Goal: Task Accomplishment & Management: Complete application form

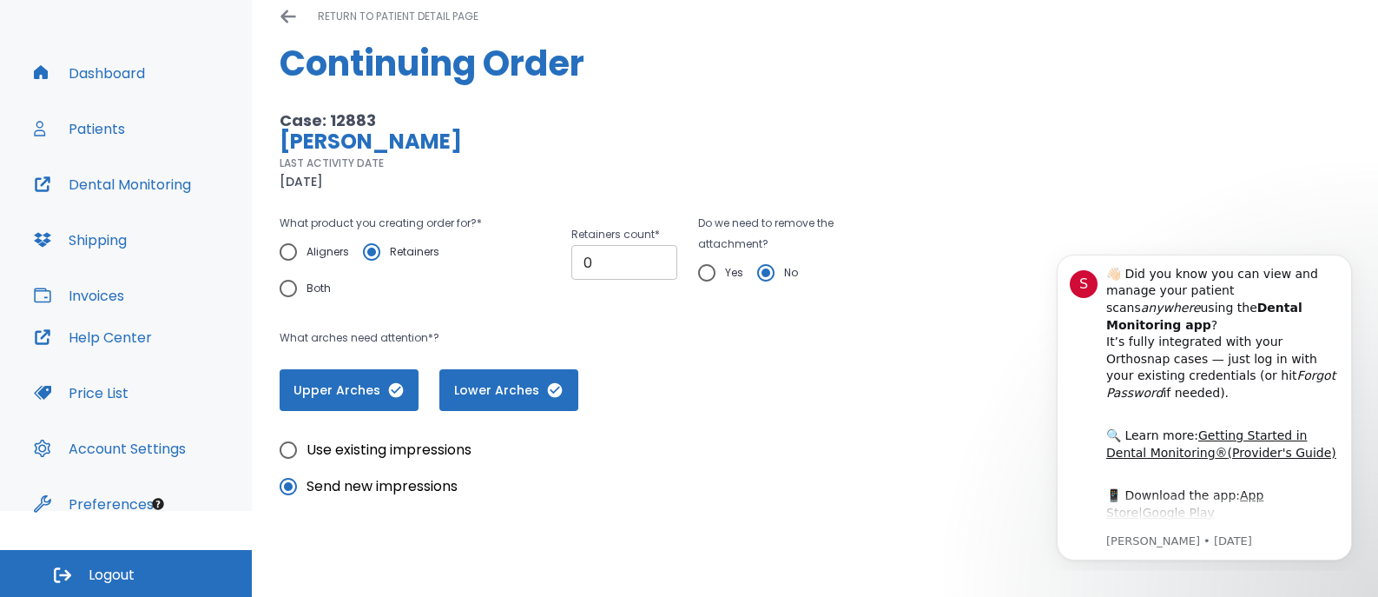
type textarea "Pt ready for retainers"
click at [601, 267] on input "0" at bounding box center [624, 262] width 106 height 35
type input "1"
click at [650, 254] on input "1" at bounding box center [624, 262] width 106 height 35
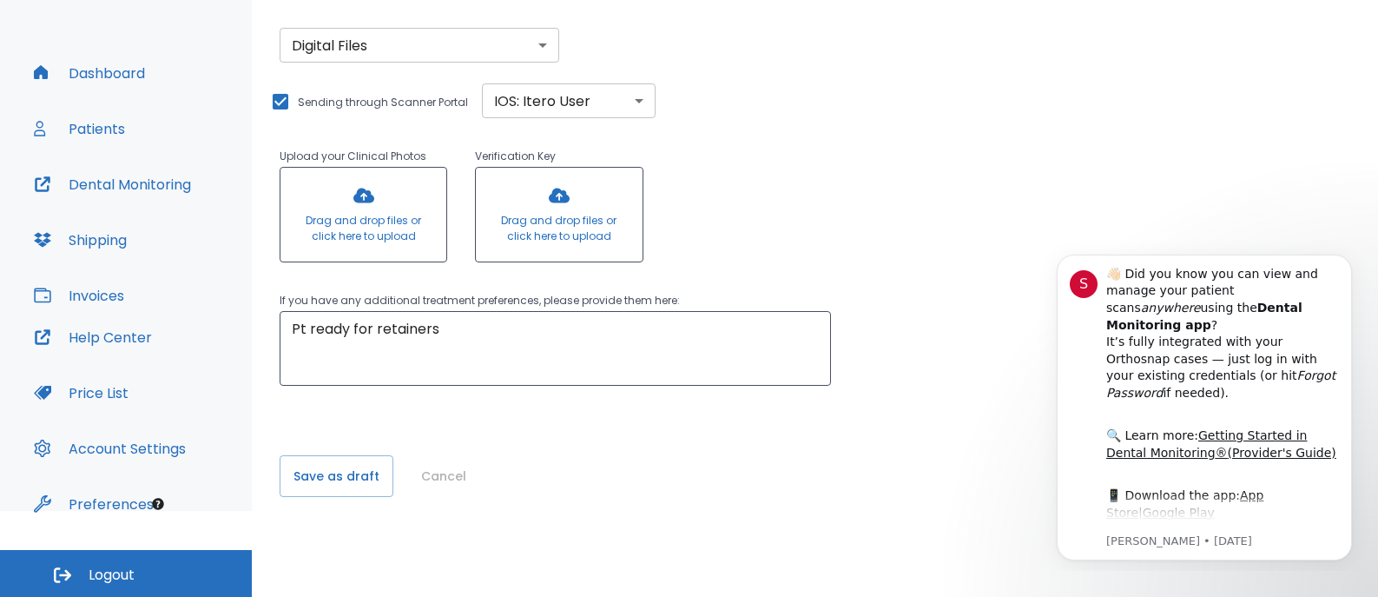
scroll to position [511, 0]
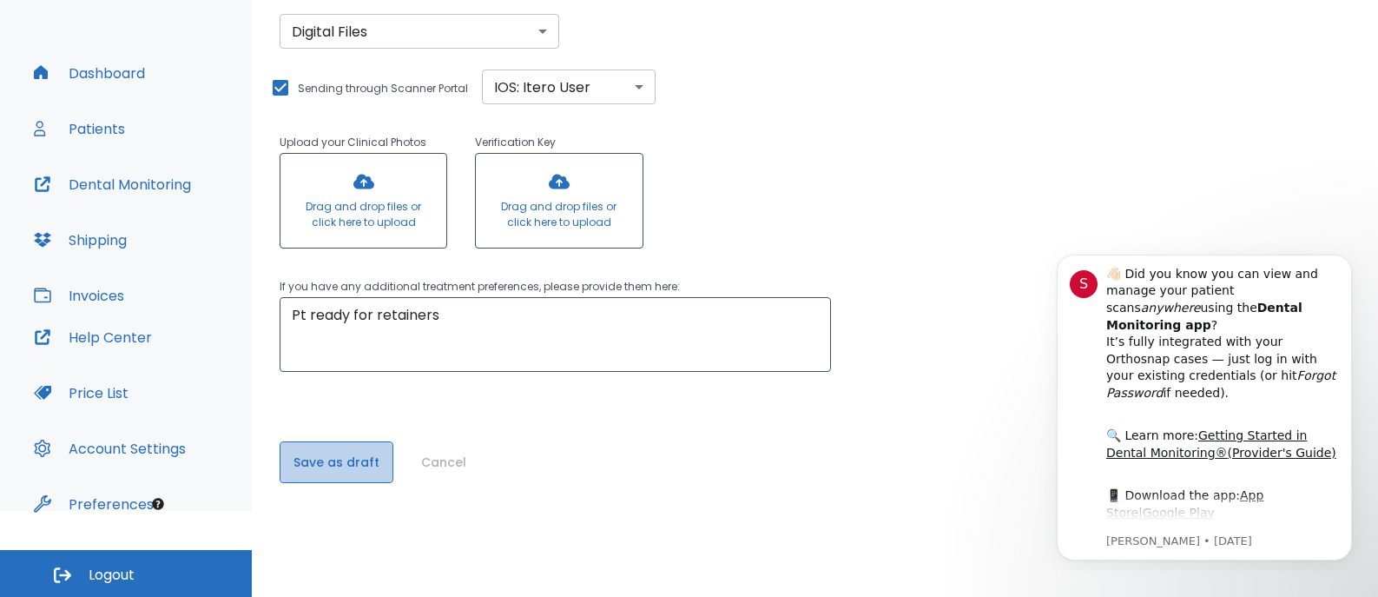
click at [362, 458] on button "Save as draft" at bounding box center [337, 462] width 114 height 42
click at [317, 459] on button "Save" at bounding box center [309, 462] width 58 height 42
click at [313, 467] on button "Save" at bounding box center [309, 462] width 58 height 42
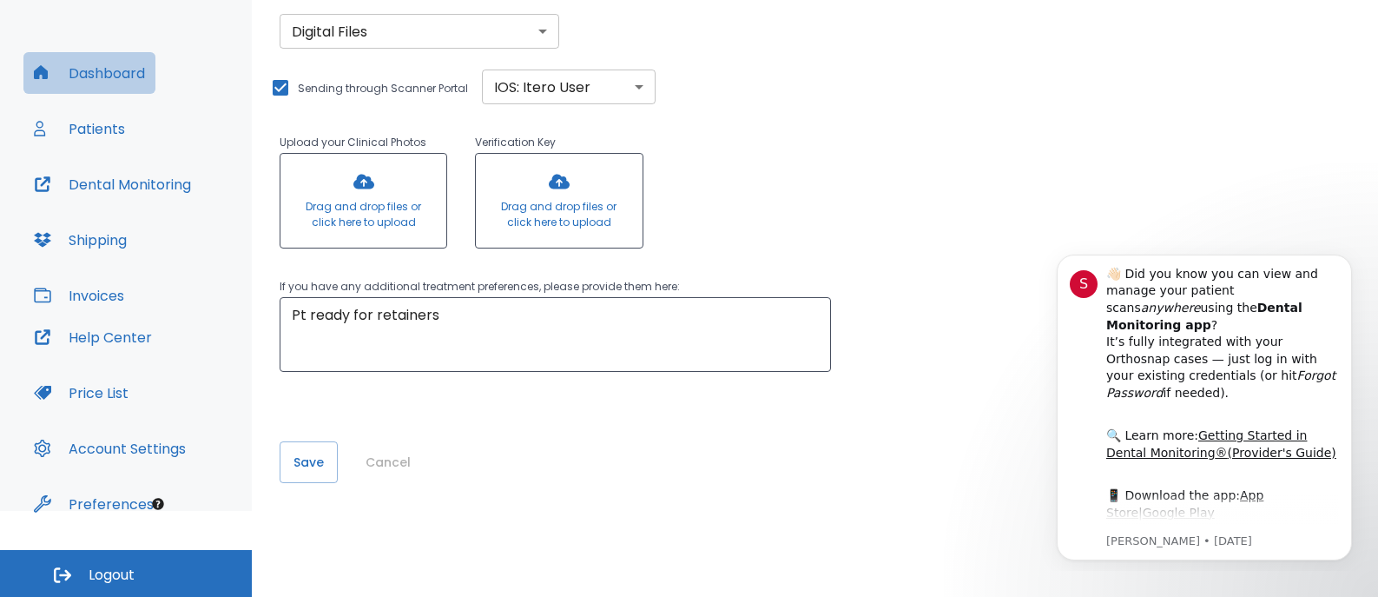
click at [114, 72] on button "Dashboard" at bounding box center [89, 73] width 132 height 42
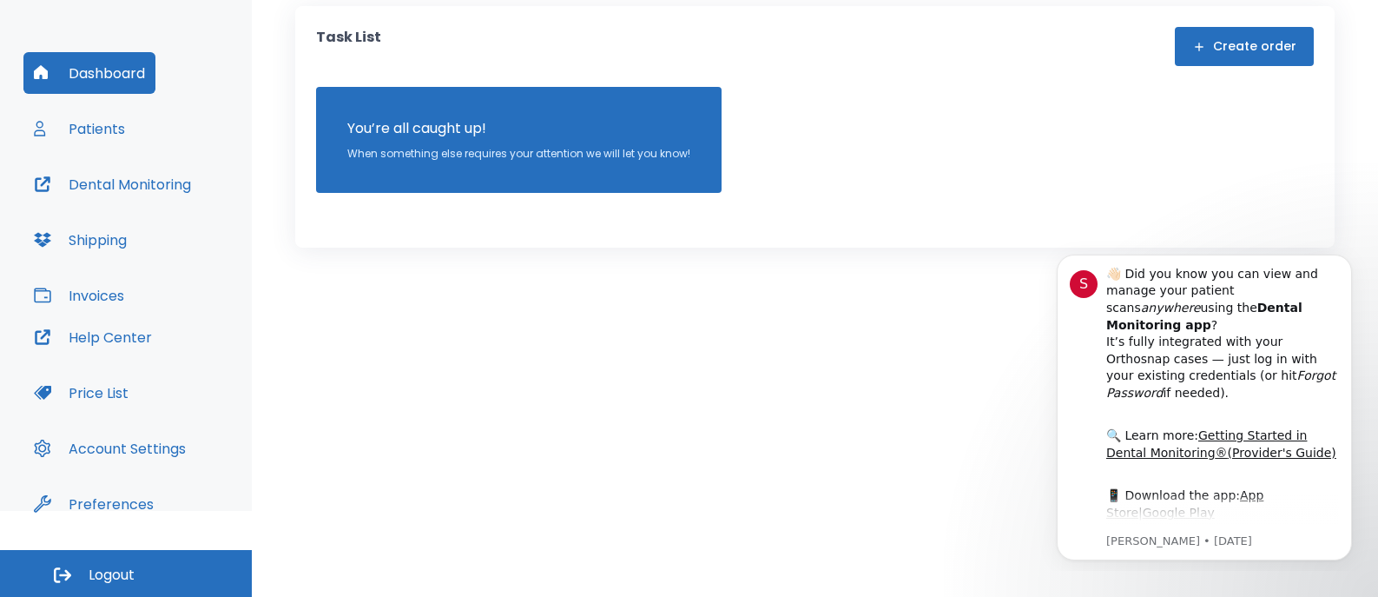
click at [102, 121] on button "Patients" at bounding box center [79, 129] width 112 height 42
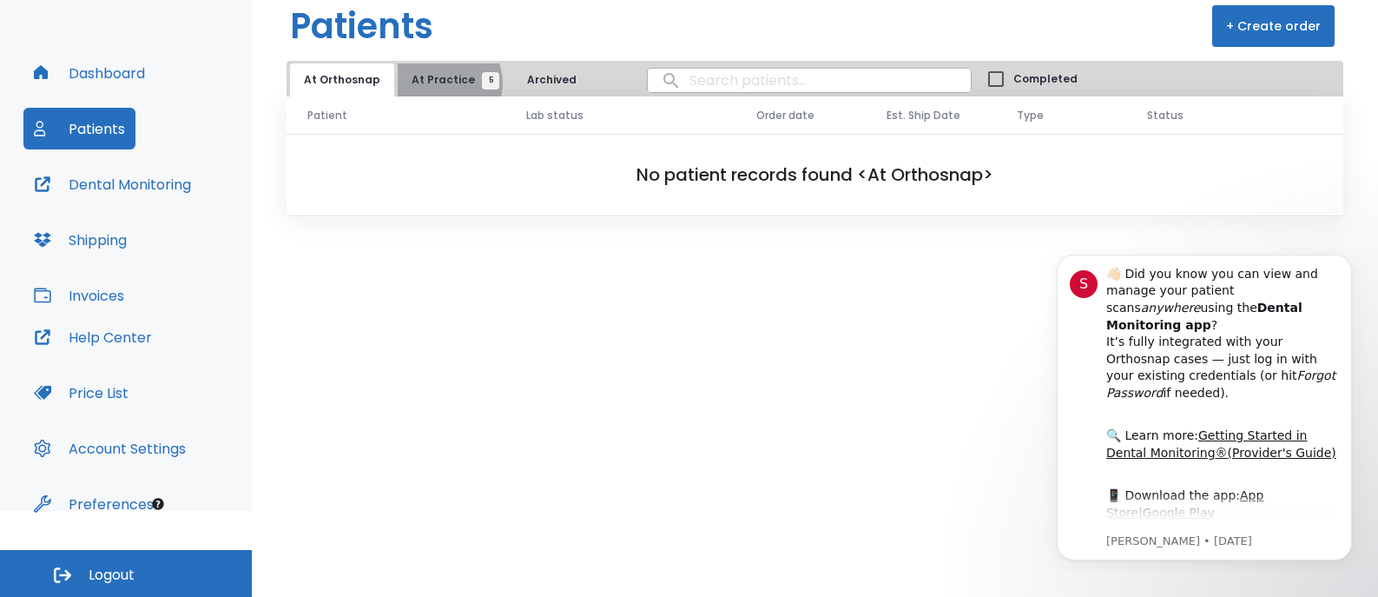
click at [438, 83] on span "At Practice 5" at bounding box center [451, 80] width 79 height 16
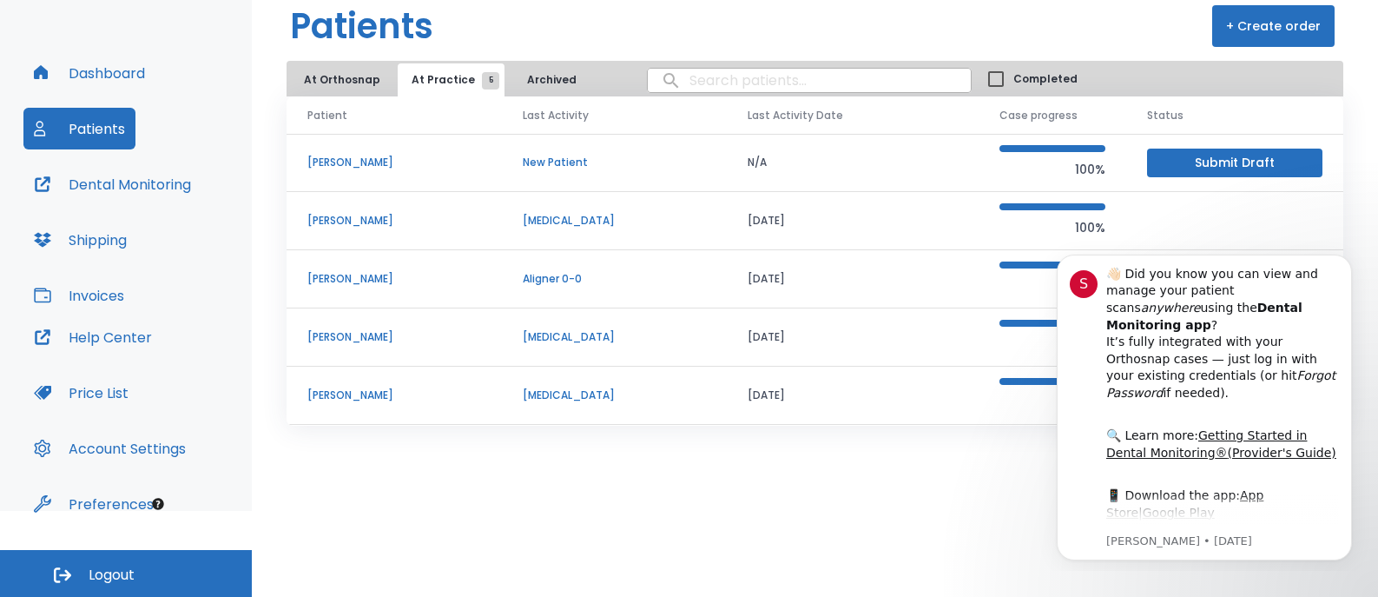
click at [357, 165] on p "[PERSON_NAME]" at bounding box center [394, 163] width 174 height 16
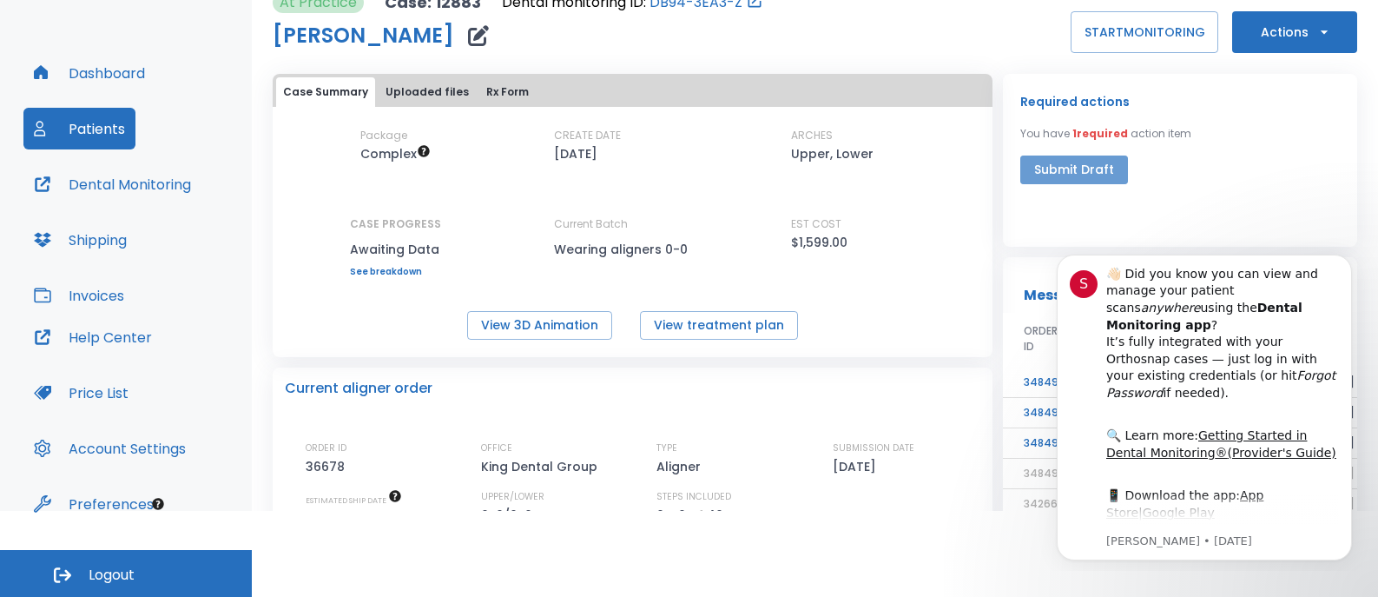
click at [1081, 166] on button "Submit Draft" at bounding box center [1074, 169] width 108 height 29
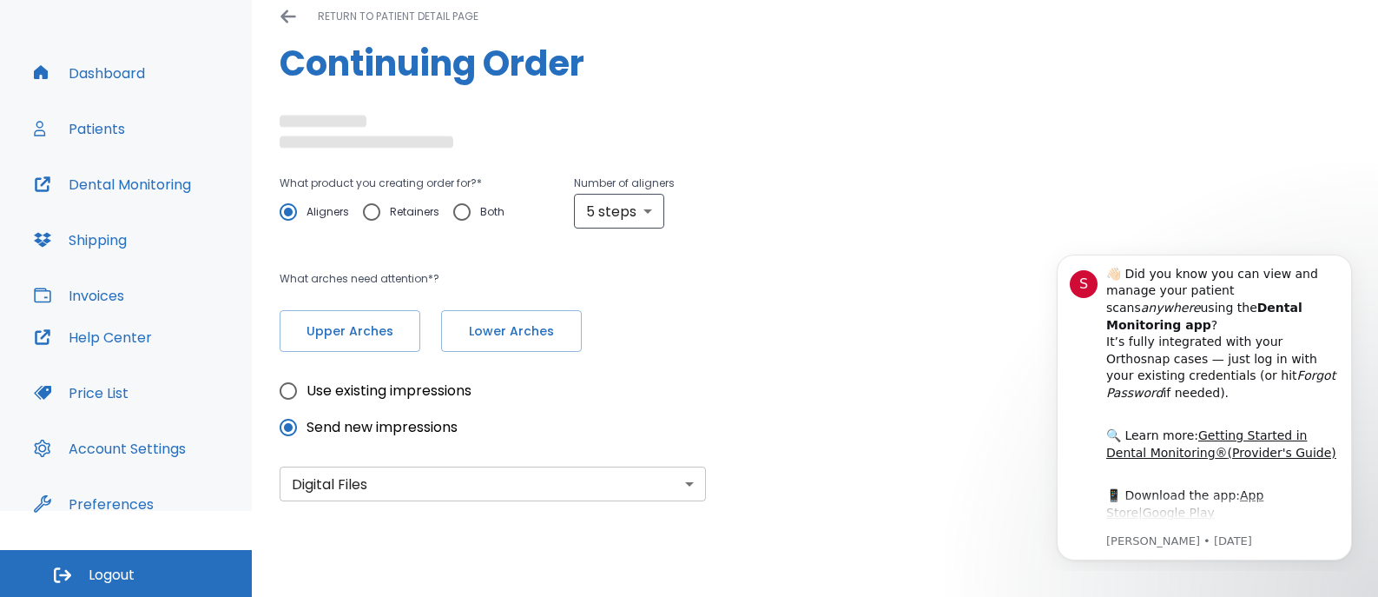
radio input "false"
radio input "true"
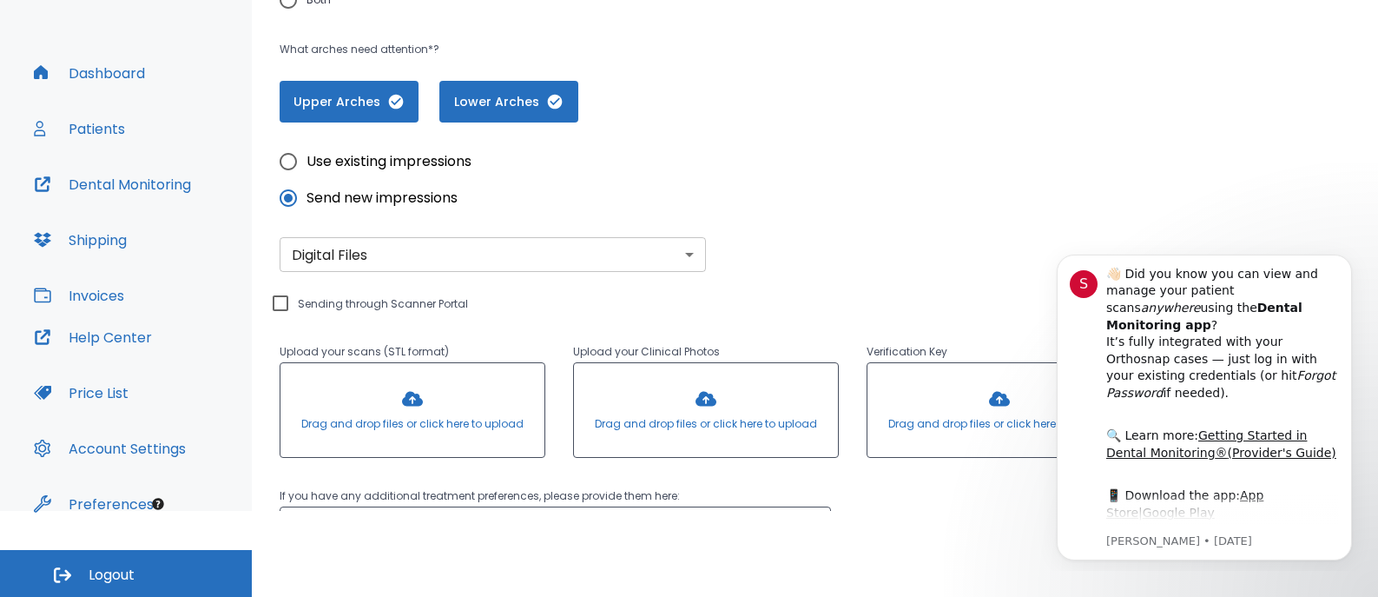
scroll to position [347, 0]
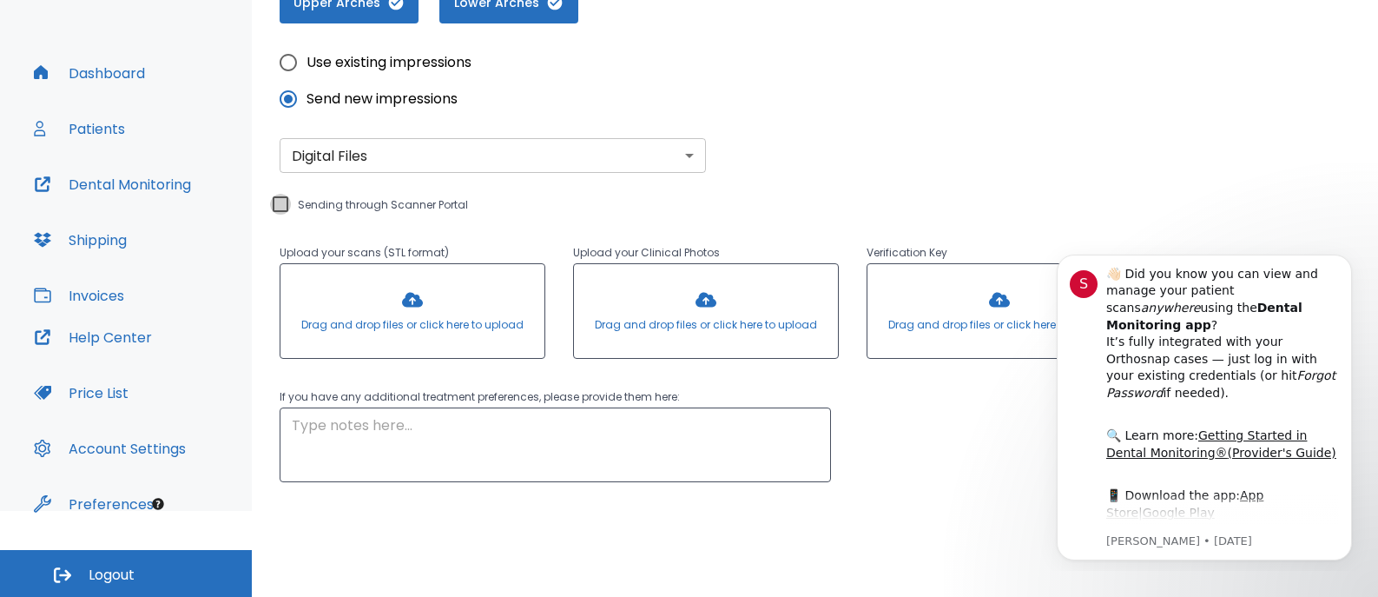
click at [281, 207] on input "Sending through Scanner Portal" at bounding box center [280, 204] width 21 height 21
checkbox input "true"
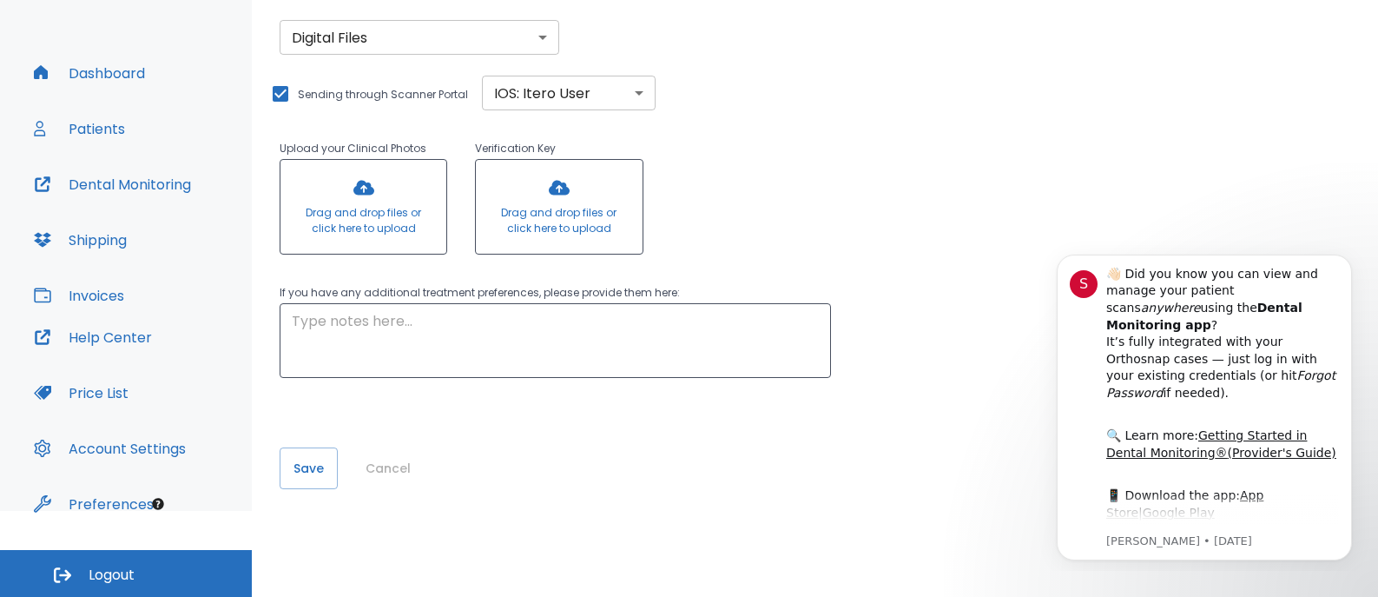
scroll to position [472, 0]
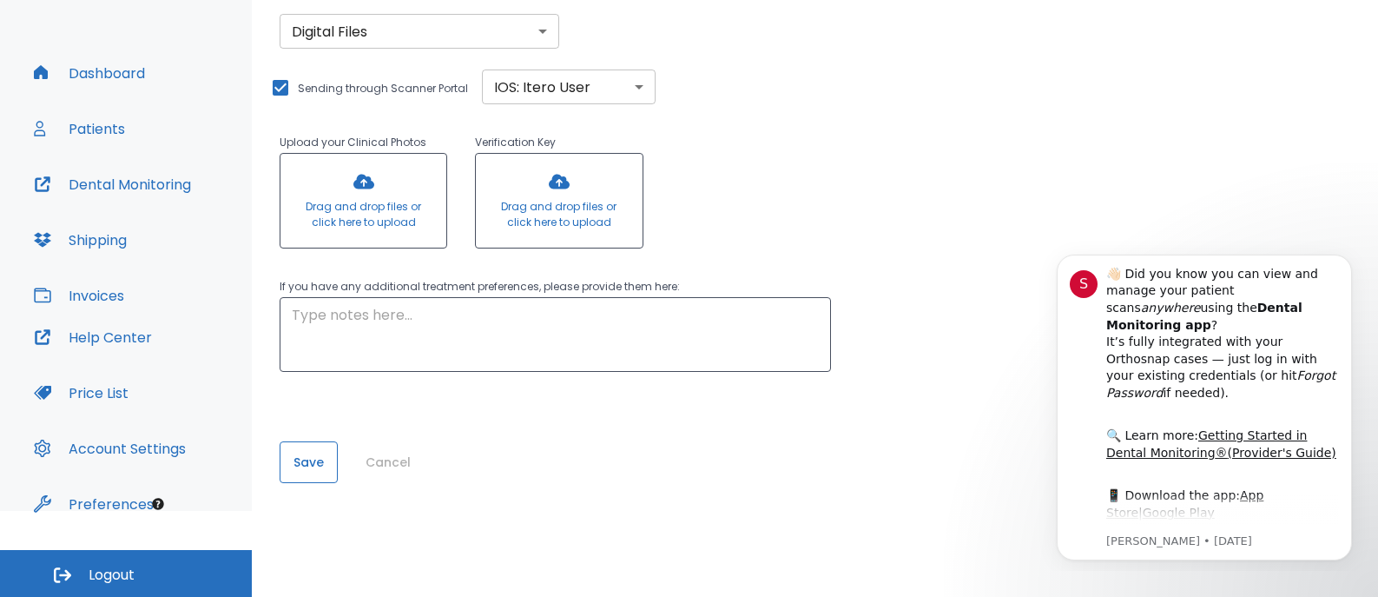
click at [320, 457] on button "Save" at bounding box center [309, 462] width 58 height 42
click at [1344, 257] on icon "Dismiss notification" at bounding box center [1346, 259] width 6 height 6
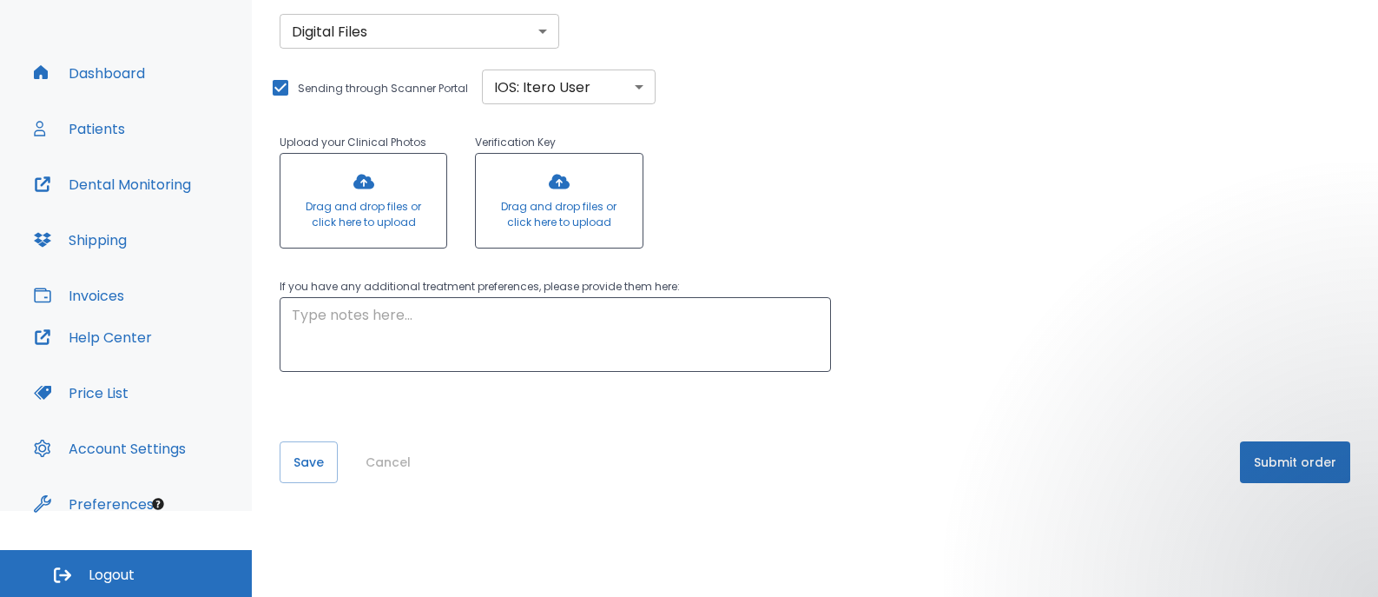
click at [1289, 458] on button "Submit order" at bounding box center [1295, 462] width 110 height 42
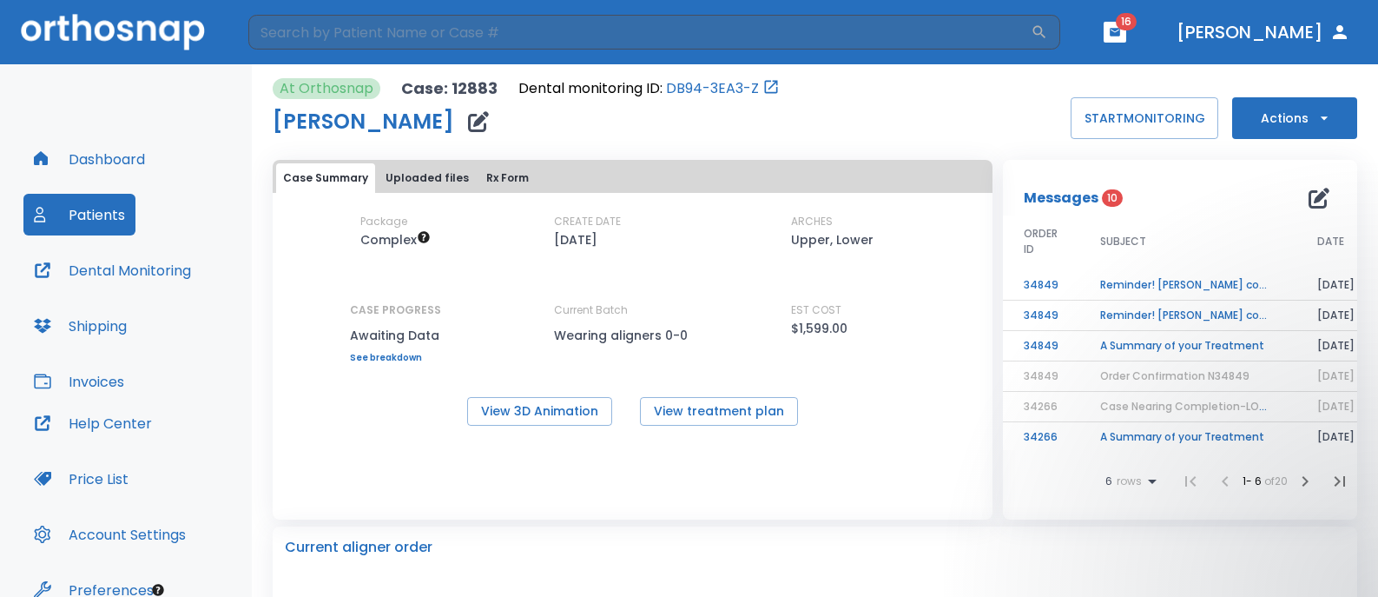
click at [101, 221] on button "Patients" at bounding box center [79, 215] width 112 height 42
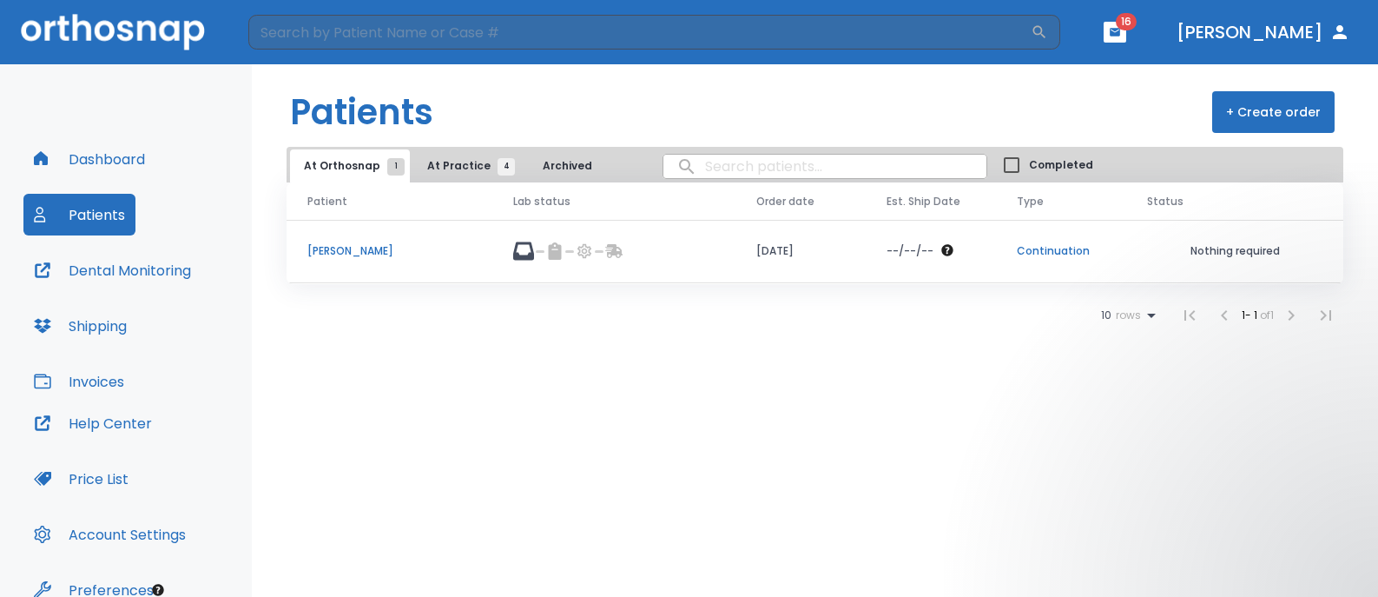
click at [439, 171] on span "At Practice 4" at bounding box center [466, 166] width 79 height 16
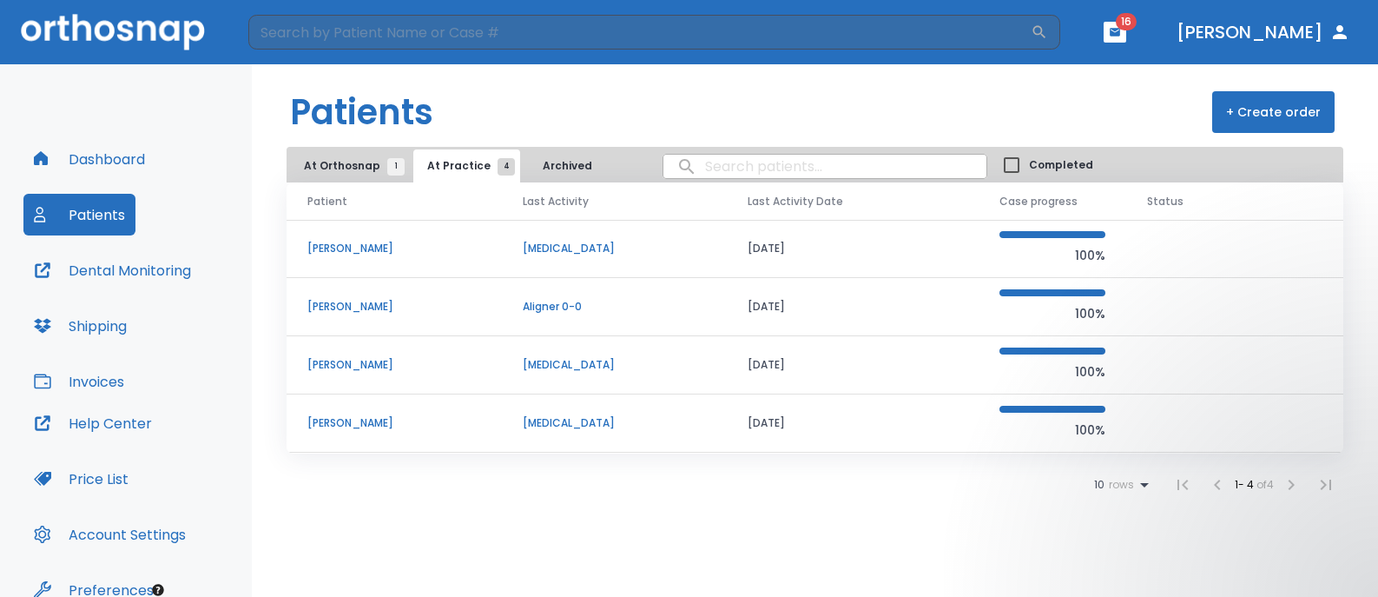
scroll to position [86, 0]
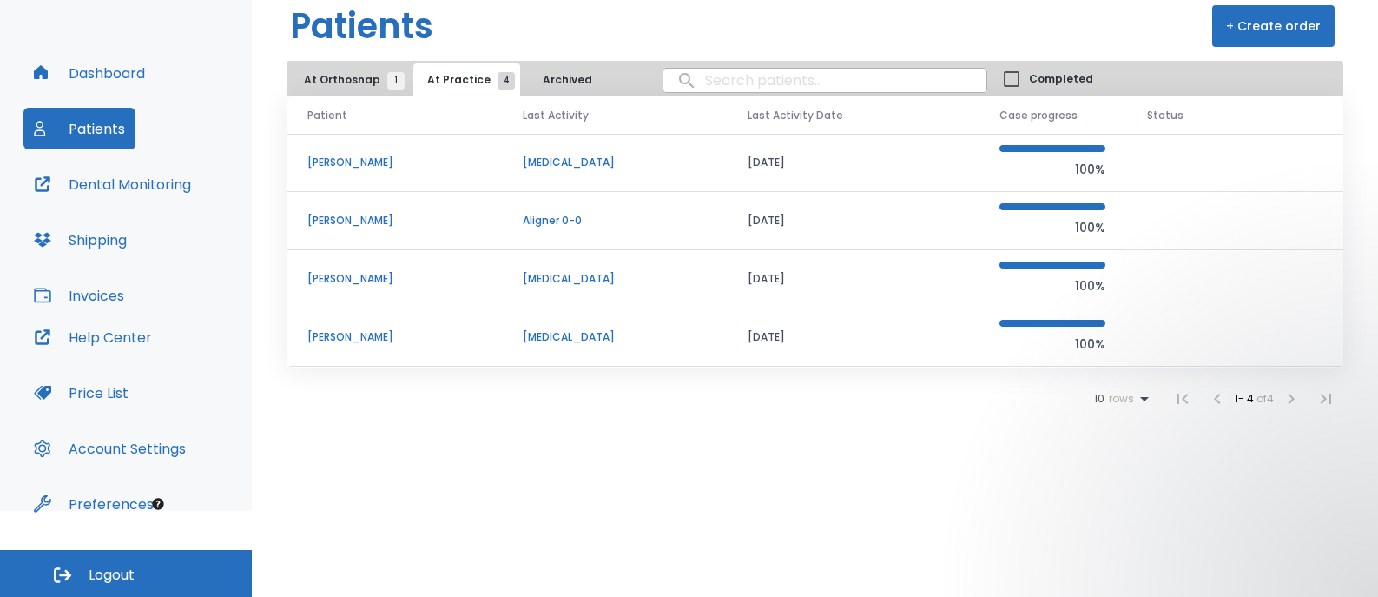
click at [365, 221] on p "[PERSON_NAME]" at bounding box center [394, 221] width 174 height 16
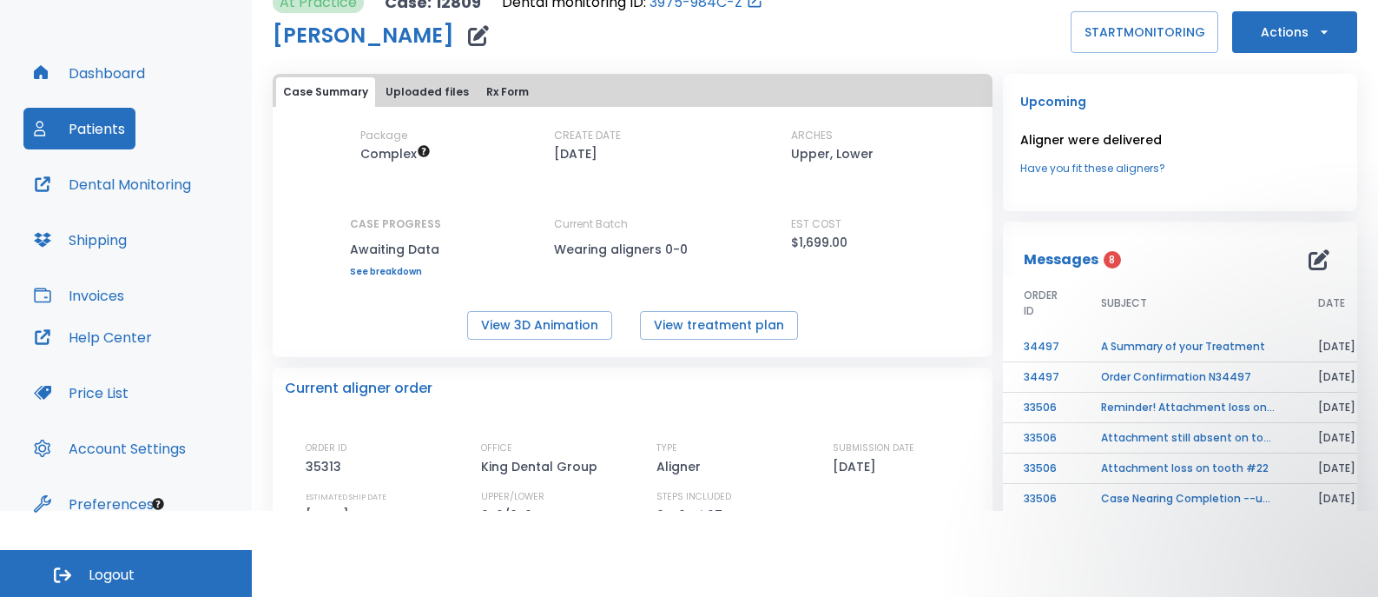
click at [1320, 31] on icon "button" at bounding box center [1323, 31] width 7 height 3
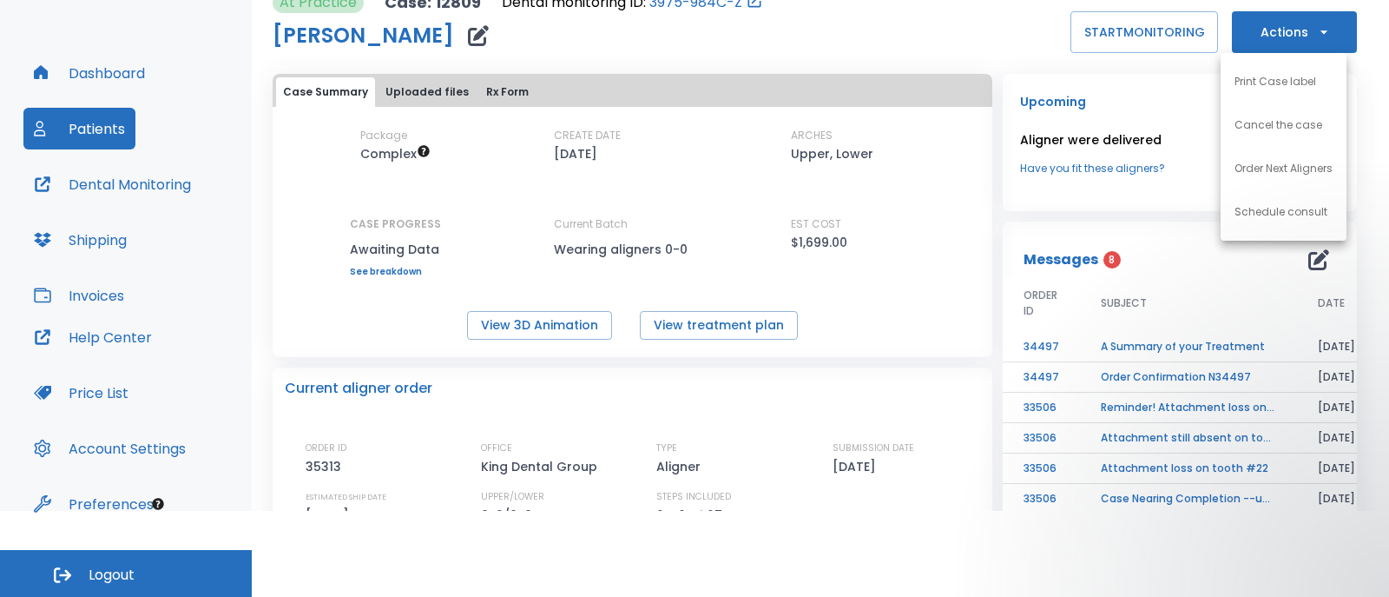
click at [1285, 169] on p "Order Next Aligners" at bounding box center [1284, 169] width 98 height 16
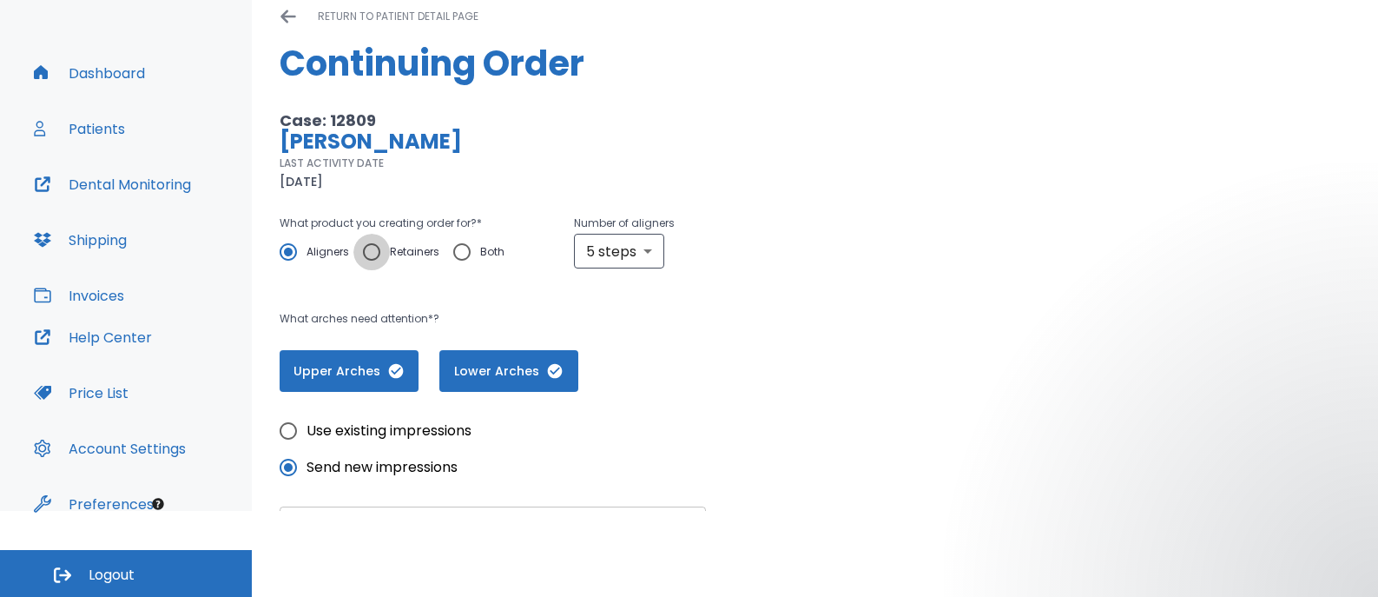
click at [371, 254] on input "Retainers" at bounding box center [371, 252] width 36 height 36
radio input "true"
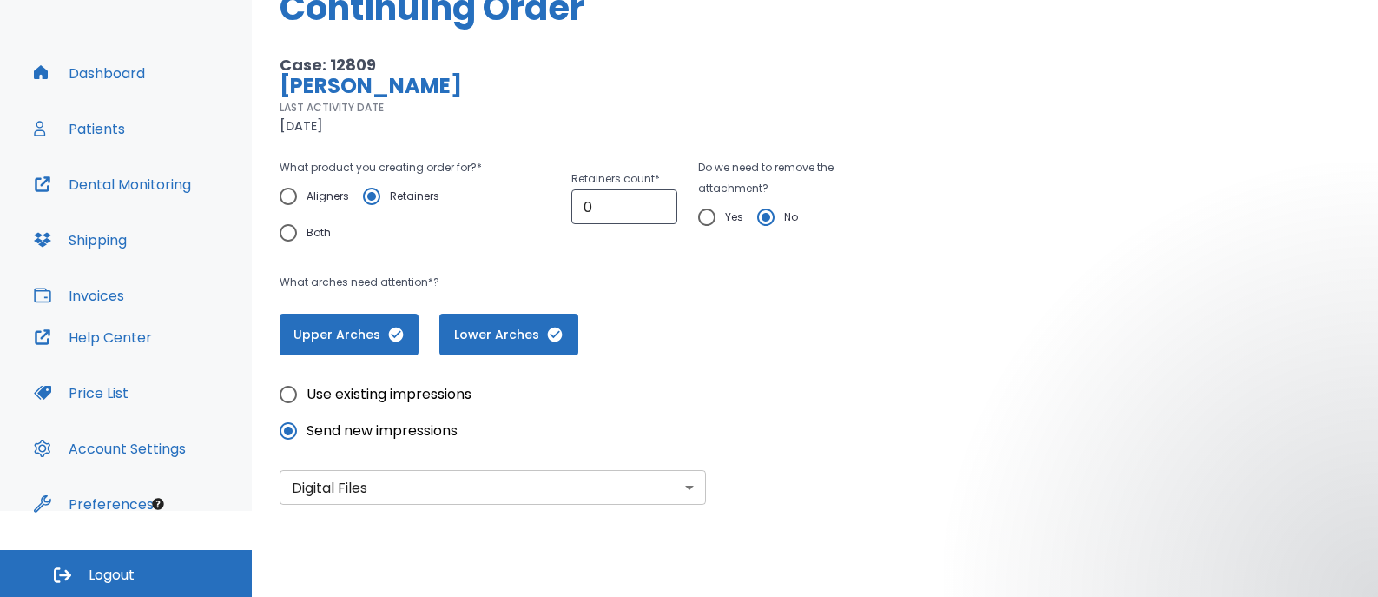
scroll to position [87, 0]
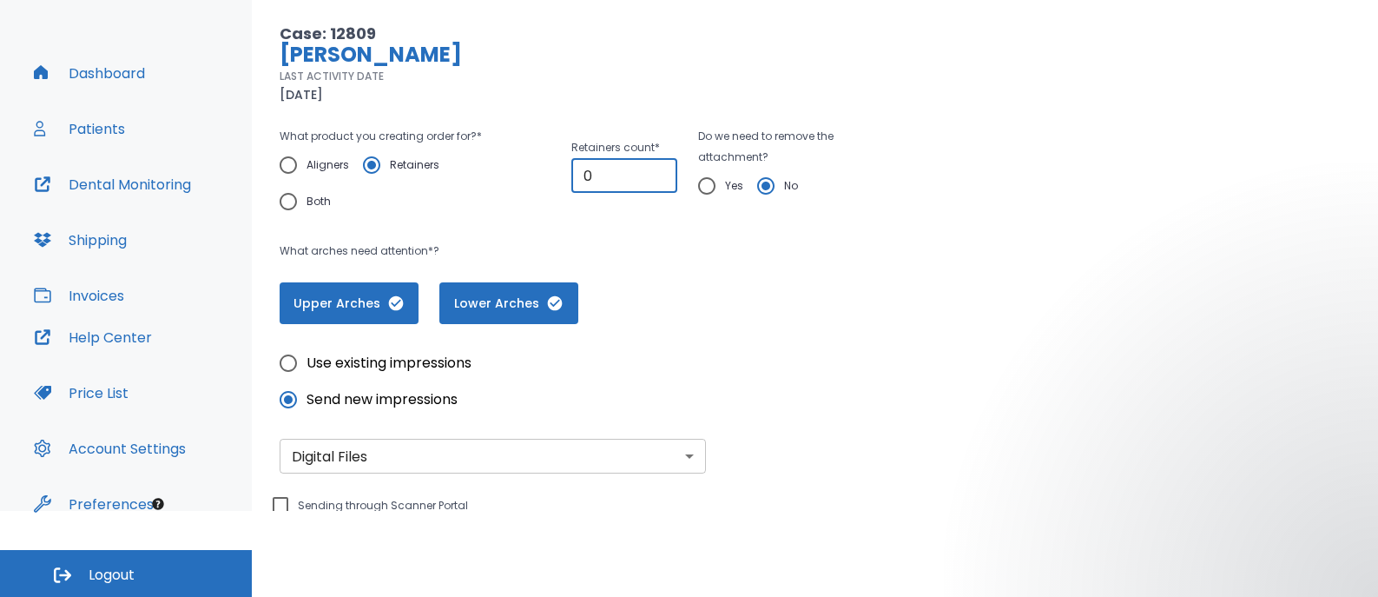
click at [626, 183] on input "0" at bounding box center [624, 175] width 106 height 35
type input "1"
click at [652, 172] on input "1" at bounding box center [624, 175] width 106 height 35
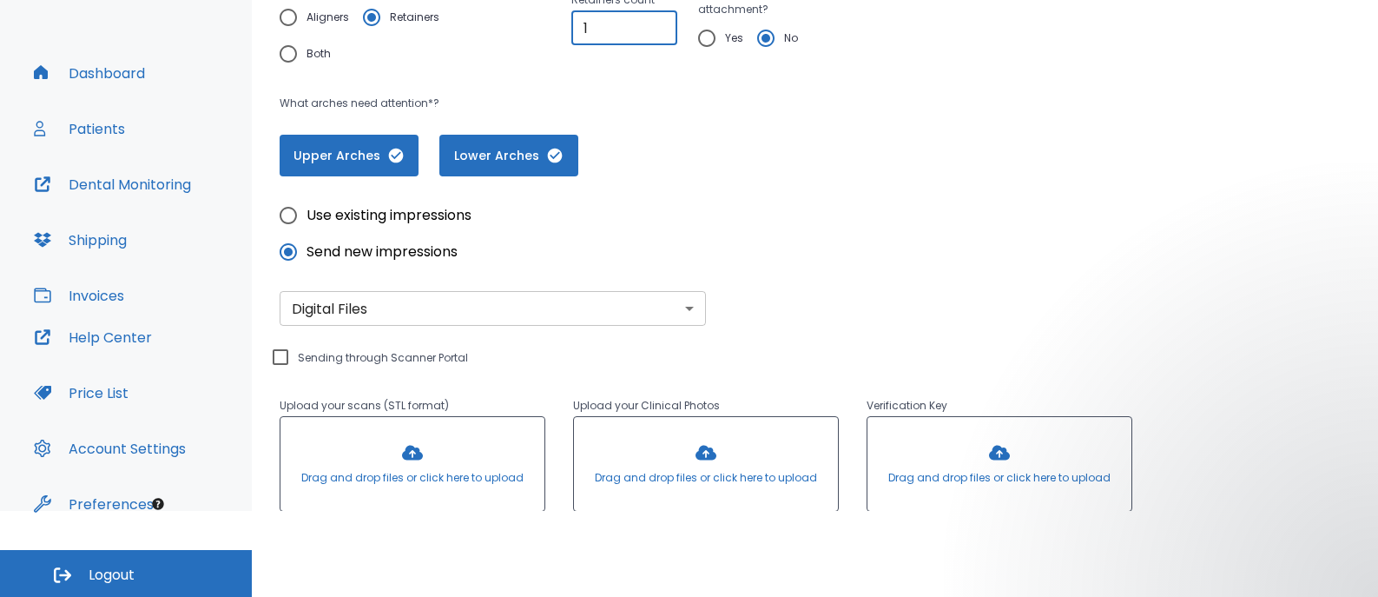
scroll to position [261, 0]
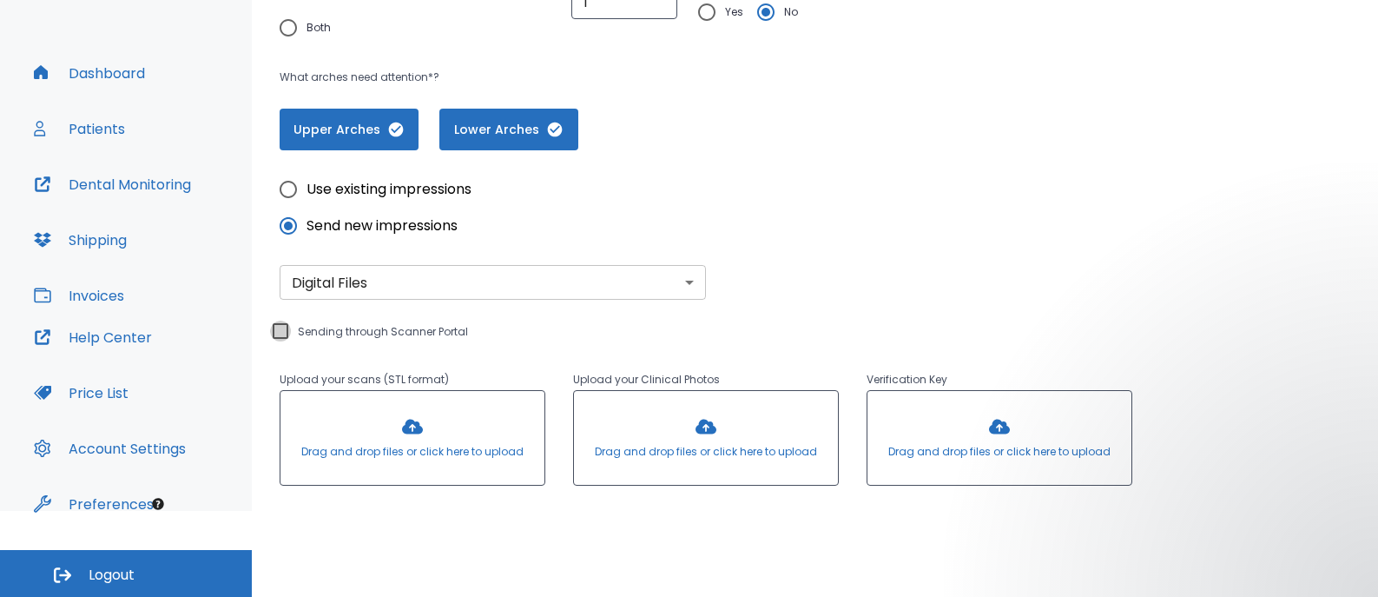
click at [287, 327] on input "Sending through Scanner Portal" at bounding box center [280, 330] width 21 height 21
checkbox input "true"
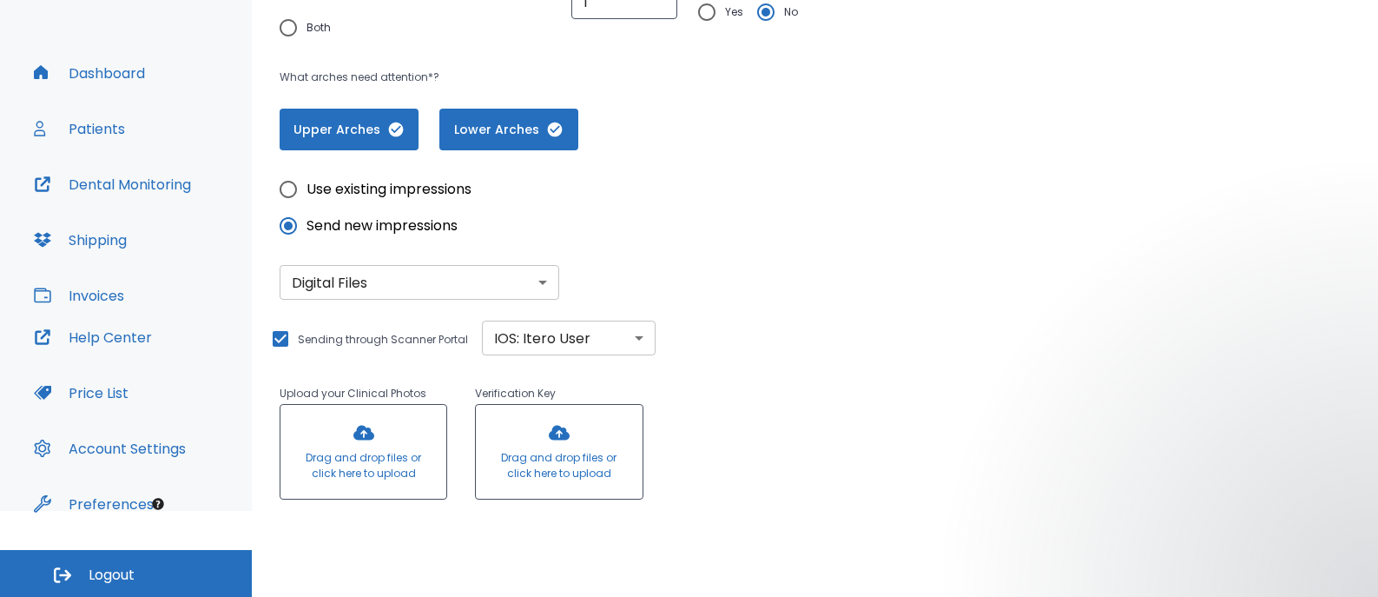
click at [716, 267] on div "Use existing impressions Send new impressions Digital Files digital ​ Sending t…" at bounding box center [559, 397] width 559 height 452
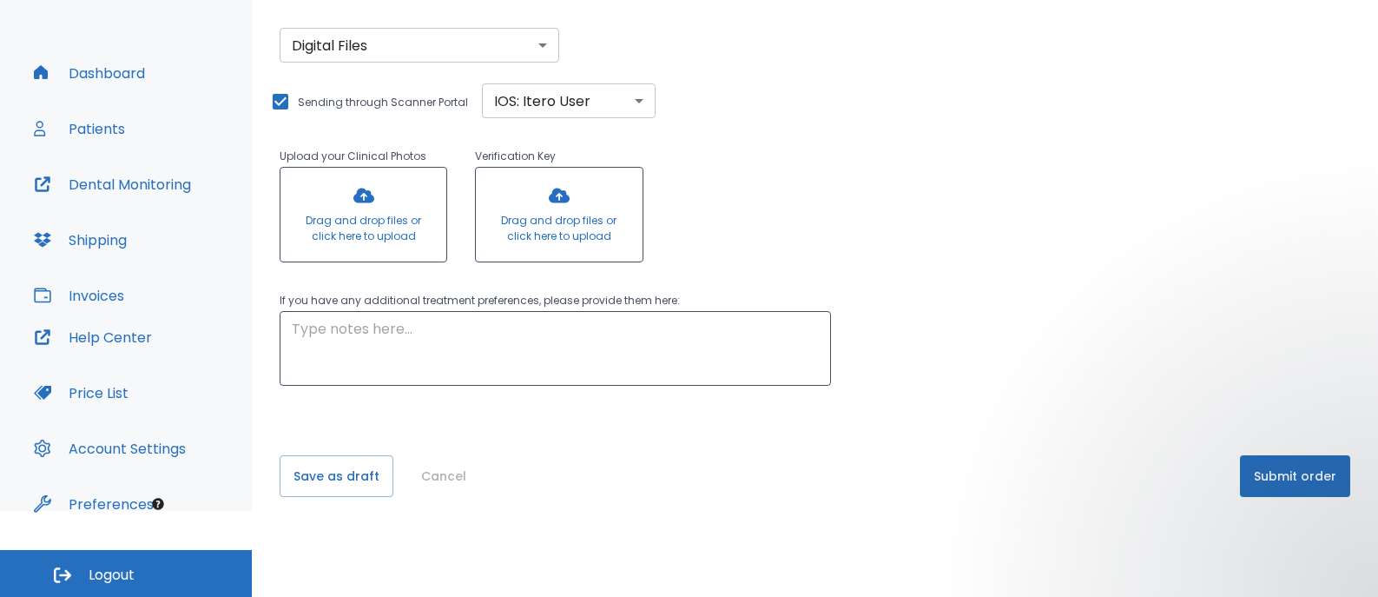
scroll to position [511, 0]
